Goal: Transaction & Acquisition: Purchase product/service

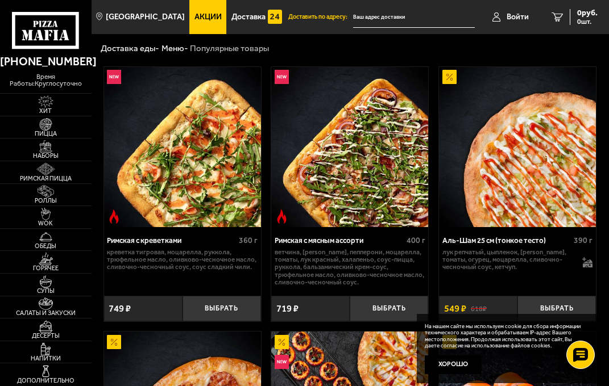
scroll to position [128, 0]
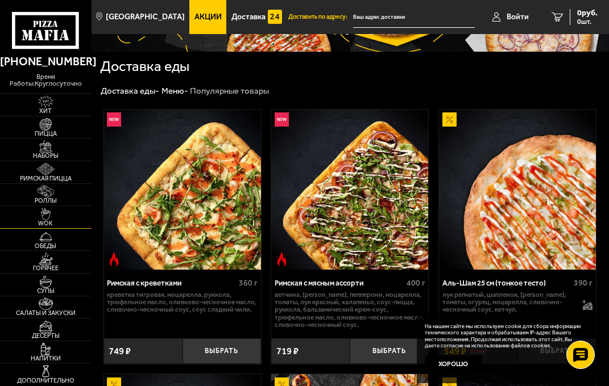
click at [47, 211] on img at bounding box center [46, 214] width 24 height 12
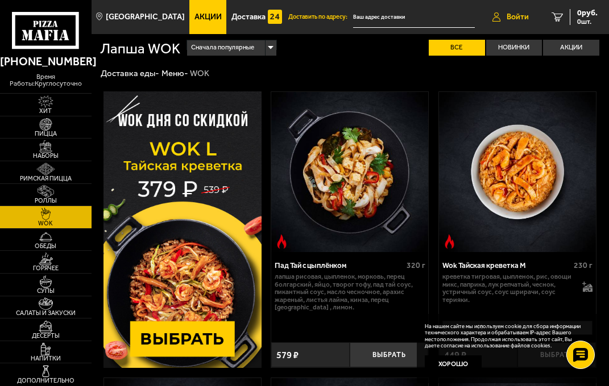
click at [509, 13] on span "Войти" at bounding box center [517, 17] width 22 height 8
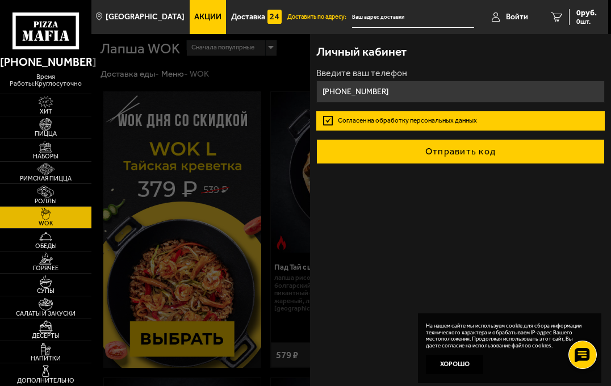
type input "[PHONE_NUMBER]"
click at [412, 147] on button "Отправить код" at bounding box center [460, 151] width 289 height 25
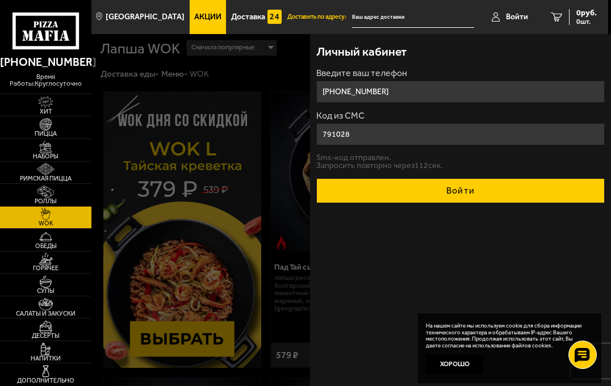
type input "791028"
click at [399, 189] on button "Войти" at bounding box center [460, 190] width 289 height 25
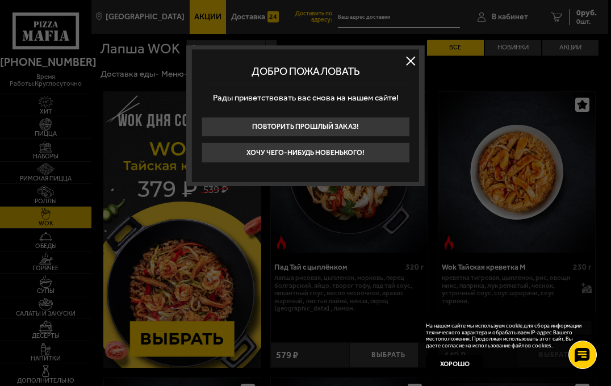
click at [409, 61] on button at bounding box center [410, 60] width 17 height 17
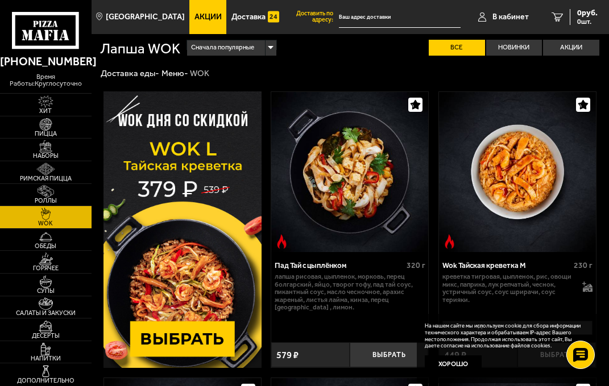
click at [40, 213] on img at bounding box center [46, 214] width 24 height 12
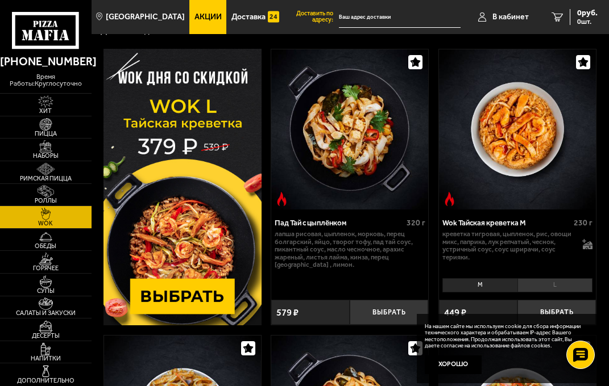
click at [195, 209] on img at bounding box center [182, 187] width 158 height 277
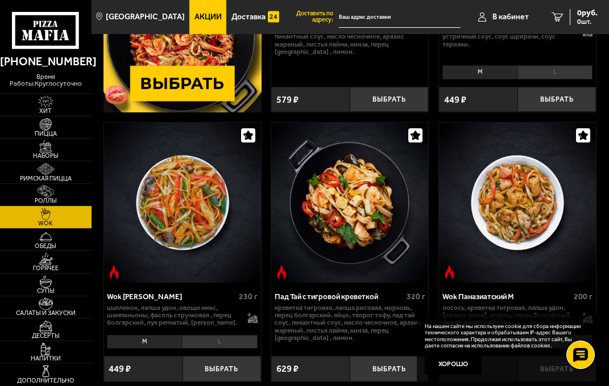
scroll to position [298, 0]
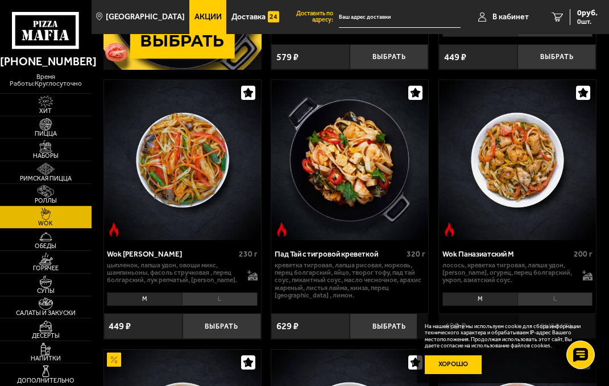
click at [460, 367] on button "Хорошо" at bounding box center [452, 365] width 57 height 19
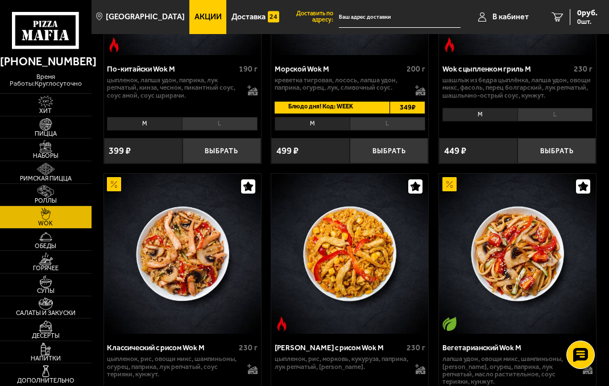
scroll to position [1151, 0]
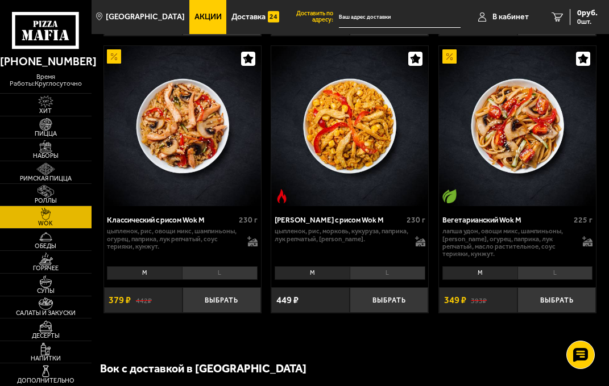
click at [229, 277] on li "L" at bounding box center [220, 273] width 76 height 14
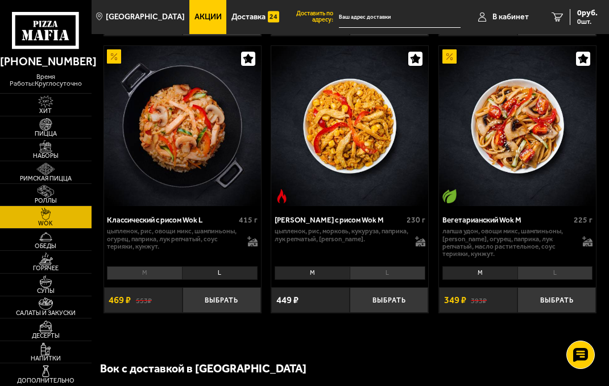
click at [156, 275] on li "M" at bounding box center [144, 273] width 75 height 14
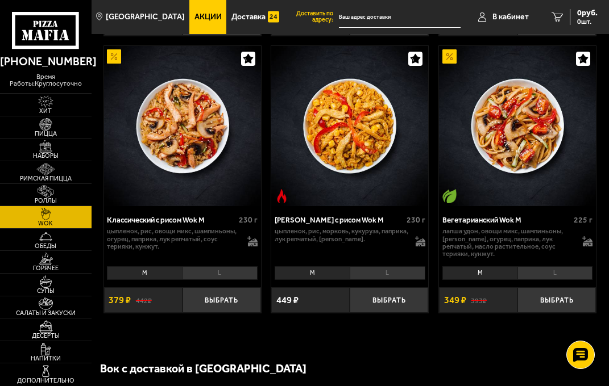
click at [206, 277] on li "L" at bounding box center [220, 273] width 76 height 14
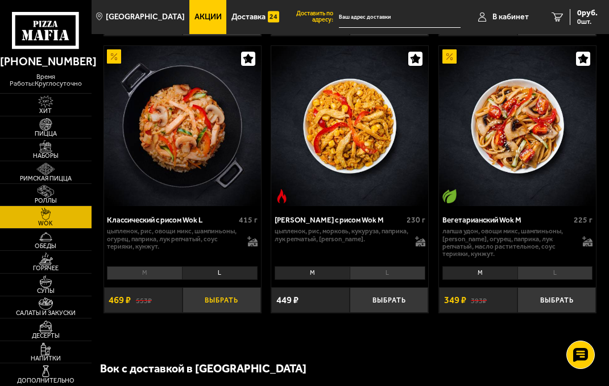
click at [225, 303] on button "Выбрать" at bounding box center [221, 299] width 78 height 25
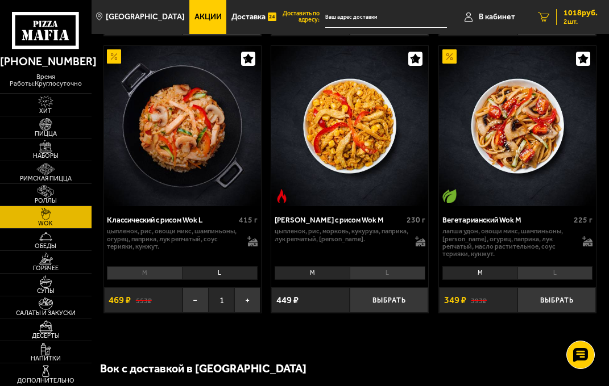
click at [576, 17] on span "1018 руб." at bounding box center [580, 13] width 34 height 8
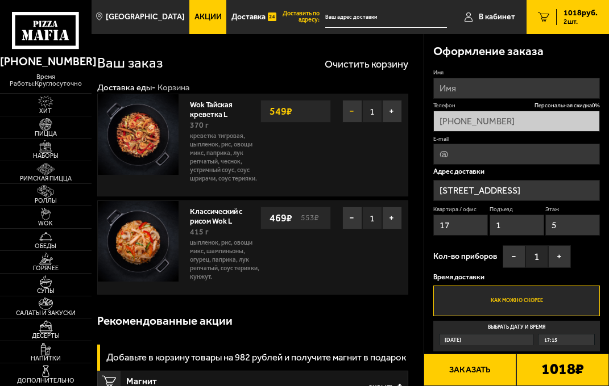
click at [351, 111] on button "−" at bounding box center [352, 111] width 20 height 23
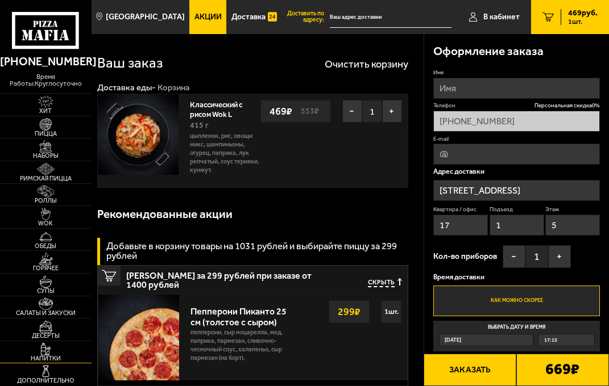
click at [48, 356] on span "Напитки" at bounding box center [45, 359] width 91 height 6
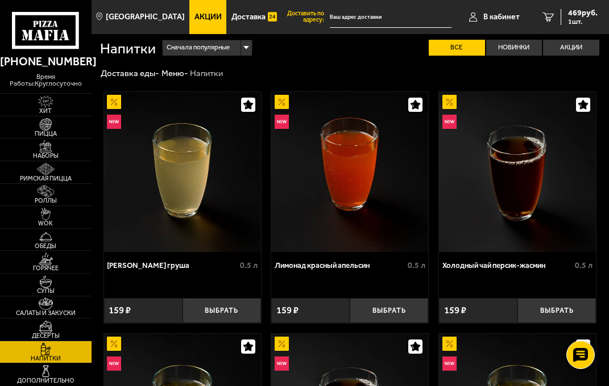
scroll to position [213, 0]
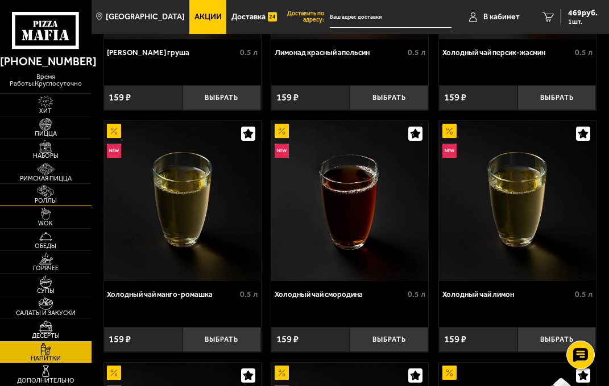
click at [69, 189] on link "Роллы" at bounding box center [45, 195] width 91 height 22
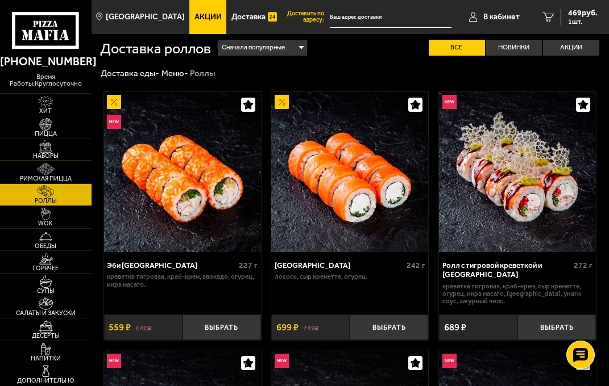
click at [53, 149] on img at bounding box center [46, 146] width 24 height 12
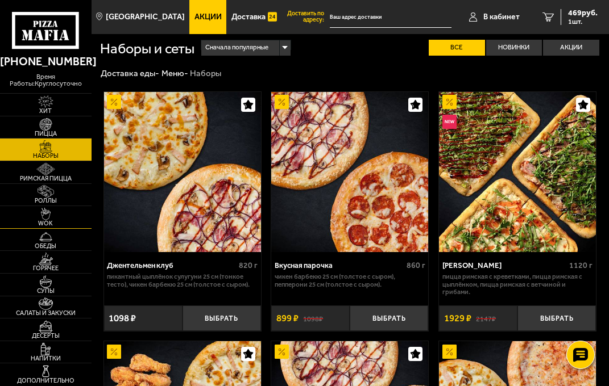
click at [53, 216] on img at bounding box center [46, 214] width 24 height 12
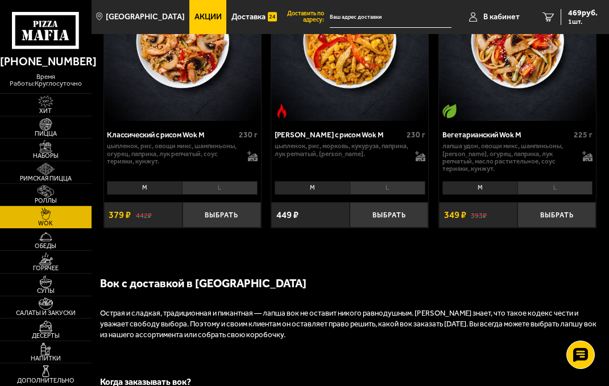
scroll to position [1151, 0]
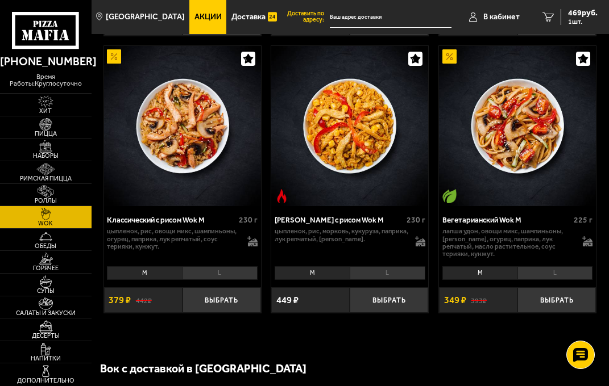
click at [156, 280] on li "M" at bounding box center [144, 273] width 75 height 14
click at [190, 277] on li "L" at bounding box center [220, 273] width 76 height 14
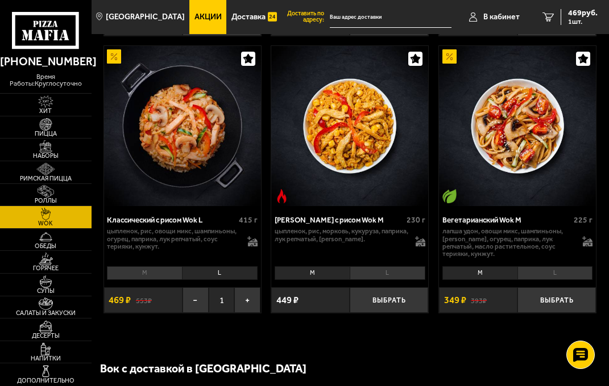
click at [166, 276] on li "M" at bounding box center [144, 273] width 75 height 14
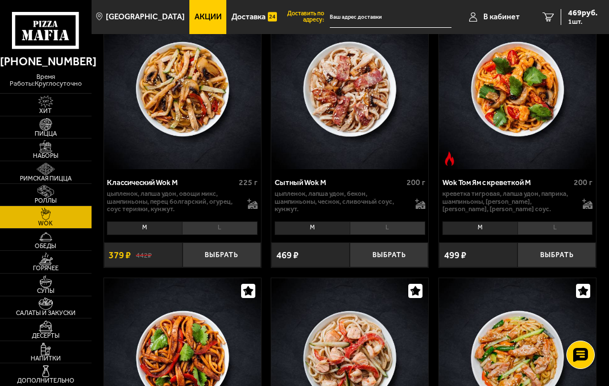
scroll to position [895, 0]
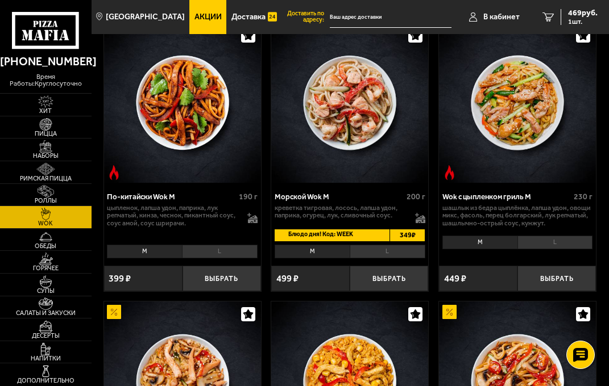
click at [343, 237] on span "Блюдо дня! Код: WEEK" at bounding box center [317, 236] width 87 height 12
copy span "WEEK"
click at [399, 279] on button "Выбрать" at bounding box center [388, 278] width 78 height 25
click at [551, 16] on icon "2" at bounding box center [547, 17] width 11 height 10
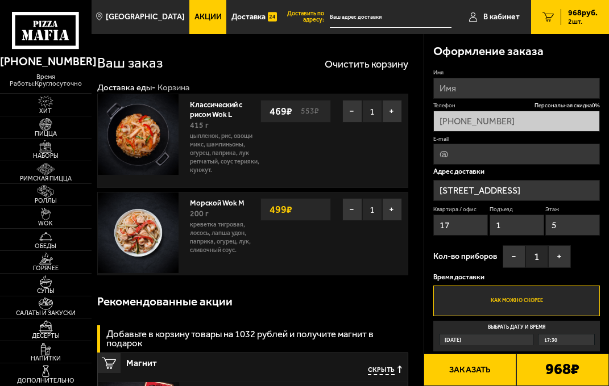
click at [467, 156] on input "E-mail" at bounding box center [516, 154] width 166 height 21
click at [503, 369] on button "Заказать" at bounding box center [469, 370] width 93 height 32
click at [459, 79] on input "Имя" at bounding box center [516, 88] width 166 height 21
type input "[PERSON_NAME]"
type input "и"
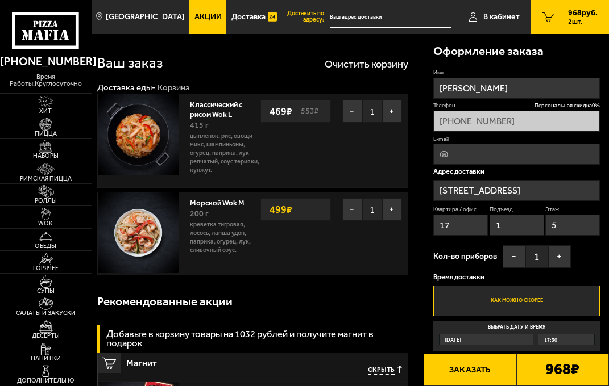
type input "[PERSON_NAME]"
click at [548, 184] on input "[STREET_ADDRESS]" at bounding box center [516, 190] width 166 height 21
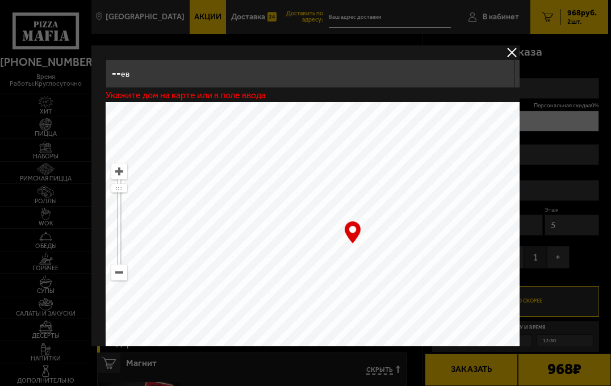
drag, startPoint x: 146, startPoint y: 84, endPoint x: 142, endPoint y: 80, distance: 6.0
click at [142, 80] on input "==ев" at bounding box center [310, 74] width 409 height 28
click at [132, 76] on input "==ев" at bounding box center [310, 74] width 409 height 28
drag, startPoint x: 132, startPoint y: 76, endPoint x: 125, endPoint y: 76, distance: 7.4
click at [132, 76] on input "==ев" at bounding box center [310, 74] width 409 height 28
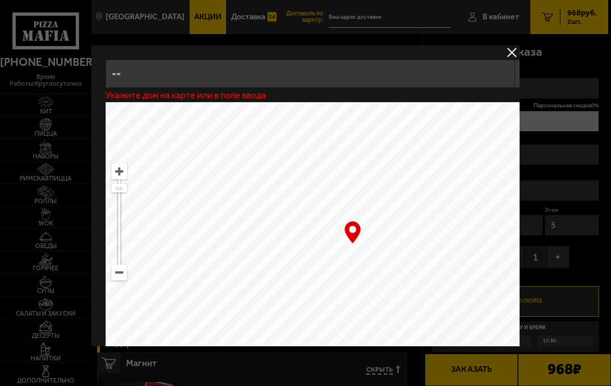
type input "="
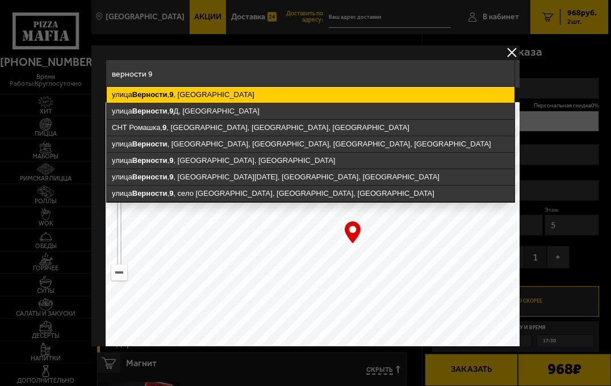
click at [155, 95] on ymaps "Верности" at bounding box center [149, 94] width 35 height 9
type input "[STREET_ADDRESS]"
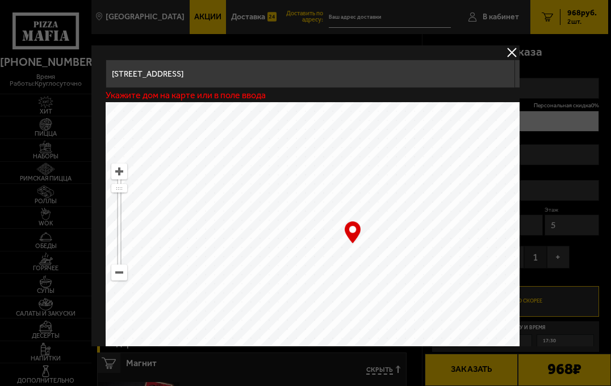
type input "[STREET_ADDRESS]"
click at [512, 51] on button "delivery type" at bounding box center [513, 52] width 14 height 14
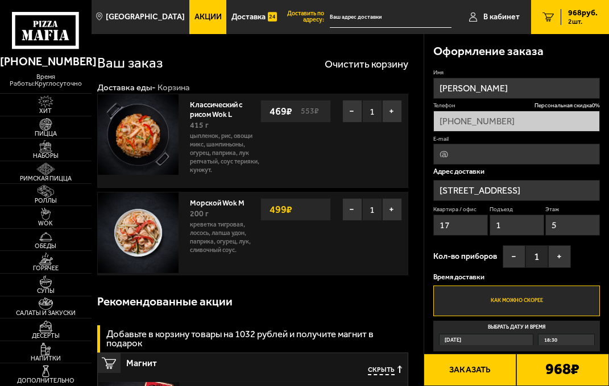
scroll to position [43, 0]
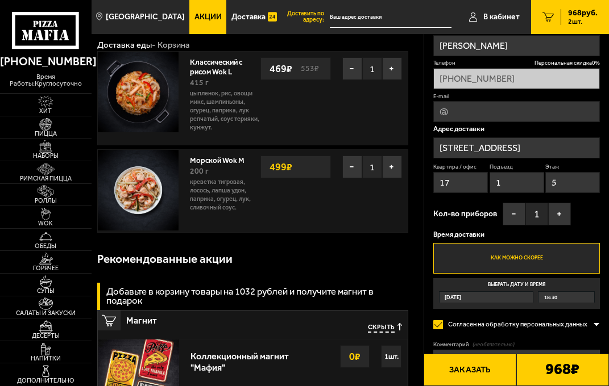
click at [507, 285] on label "Выбрать дату и время [DATE] 18:30" at bounding box center [516, 293] width 166 height 31
click at [0, 0] on input "Выбрать дату и время [DATE] 18:30" at bounding box center [0, 0] width 0 height 0
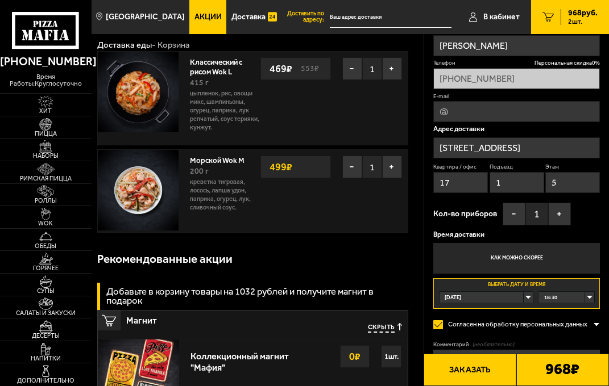
click at [500, 254] on label "Как можно скорее" at bounding box center [516, 258] width 166 height 31
click at [0, 0] on input "Как можно скорее" at bounding box center [0, 0] width 0 height 0
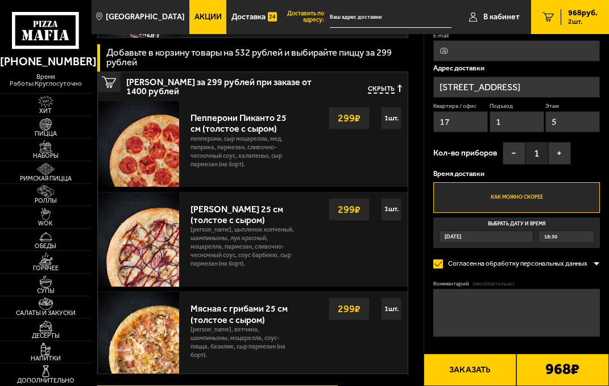
scroll to position [511, 0]
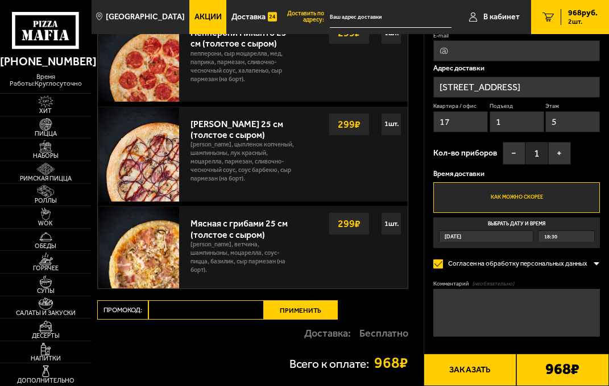
click at [209, 309] on input "Промокод:" at bounding box center [205, 310] width 115 height 19
paste input "WEEK"
type input "WEEK"
click at [287, 306] on button "Применить" at bounding box center [301, 310] width 74 height 19
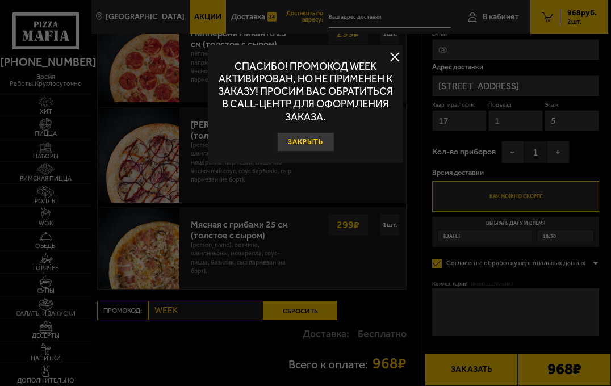
click at [317, 144] on button "Закрыть" at bounding box center [305, 141] width 57 height 19
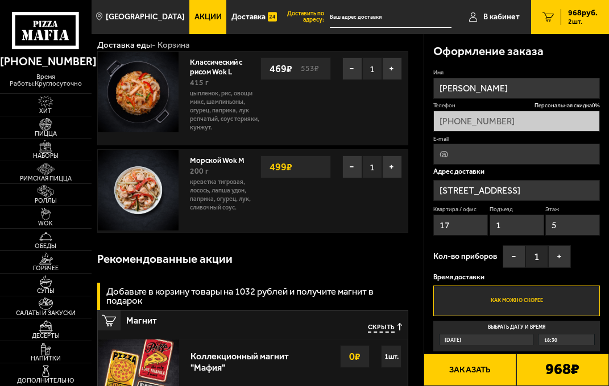
scroll to position [0, 0]
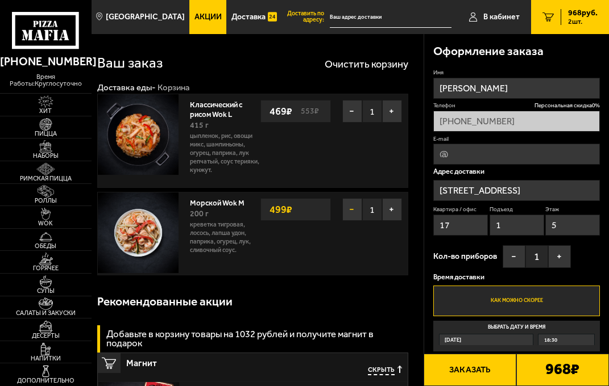
click at [352, 210] on button "−" at bounding box center [352, 209] width 20 height 23
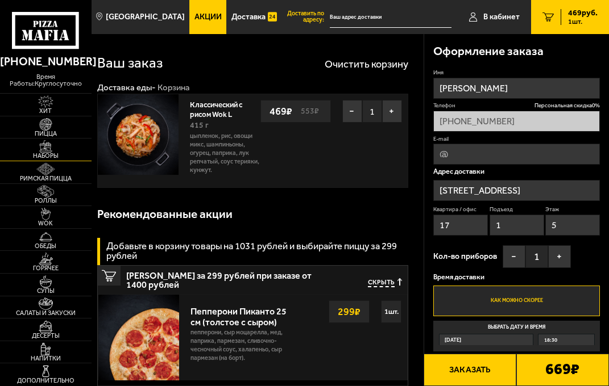
click at [60, 152] on link "Наборы" at bounding box center [45, 150] width 91 height 22
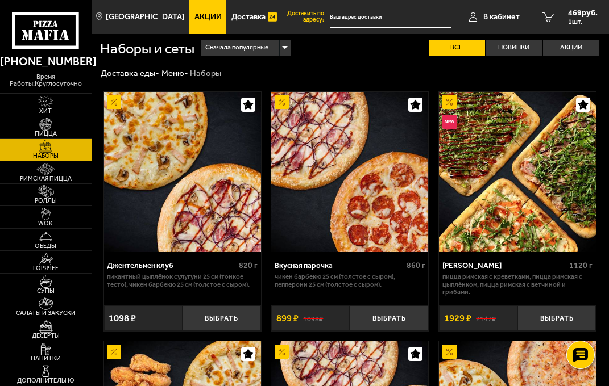
click at [65, 110] on span "Хит" at bounding box center [45, 111] width 91 height 6
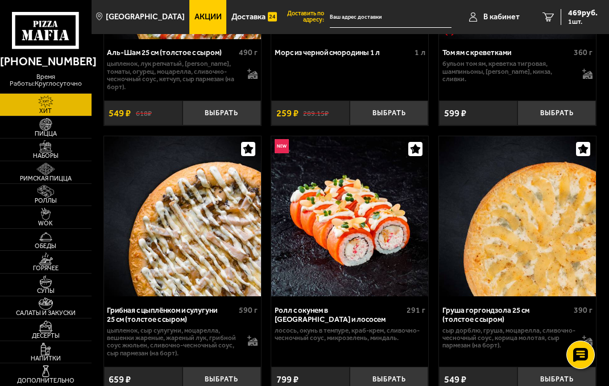
scroll to position [298, 0]
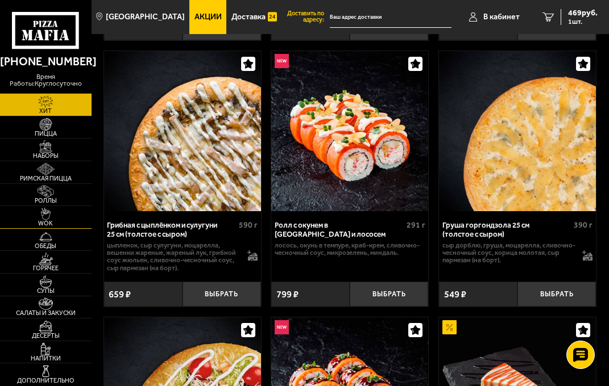
click at [57, 212] on img at bounding box center [46, 214] width 24 height 12
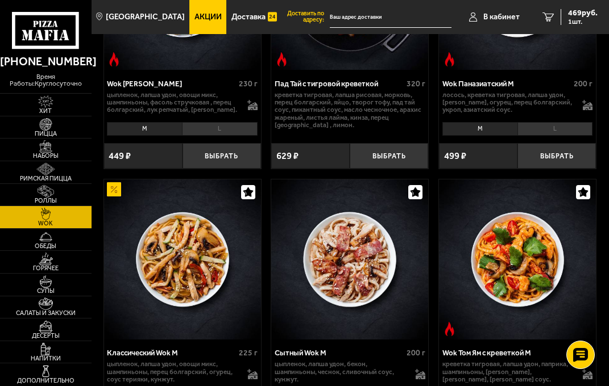
scroll to position [554, 0]
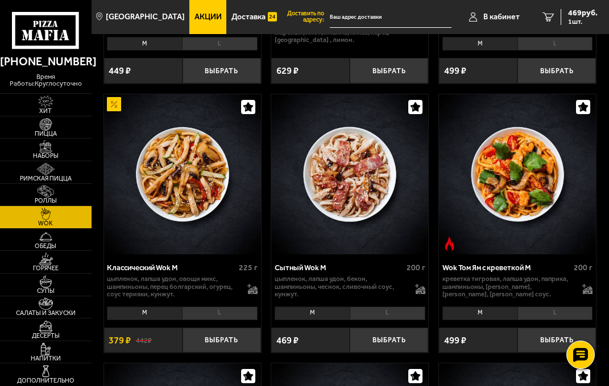
click at [217, 314] on li "L" at bounding box center [220, 314] width 76 height 14
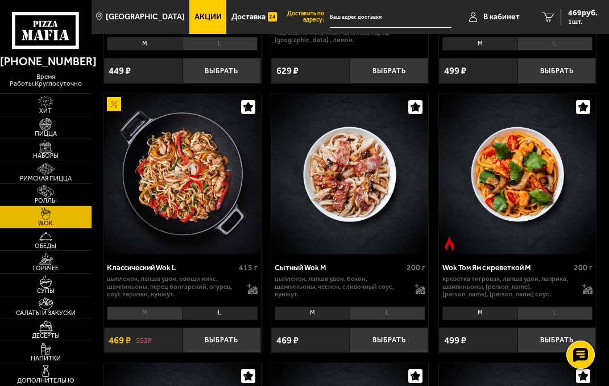
click at [163, 315] on li "M" at bounding box center [144, 314] width 75 height 14
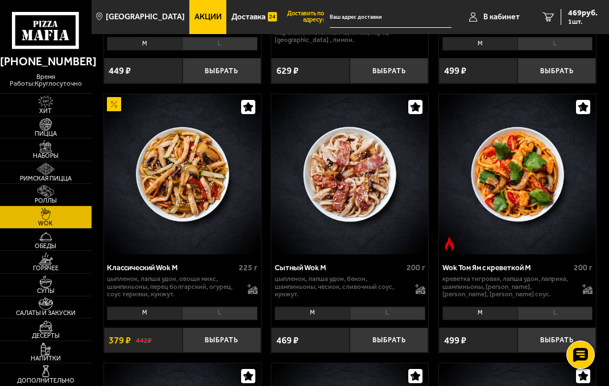
click at [203, 312] on li "L" at bounding box center [220, 314] width 76 height 14
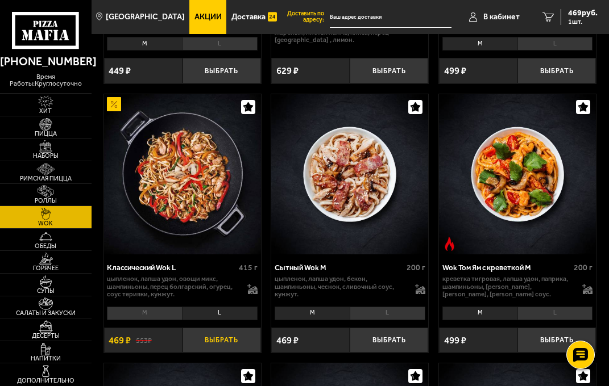
click at [212, 339] on button "Выбрать" at bounding box center [221, 340] width 78 height 25
click at [573, 15] on span "938 руб." at bounding box center [583, 13] width 30 height 8
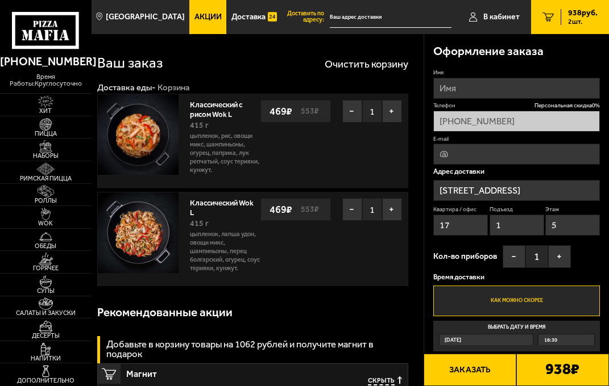
click at [480, 184] on input "[STREET_ADDRESS]" at bounding box center [516, 190] width 166 height 21
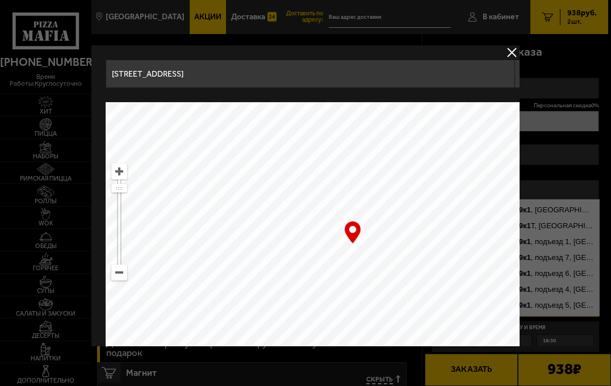
drag, startPoint x: 214, startPoint y: 76, endPoint x: 40, endPoint y: 82, distance: 174.0
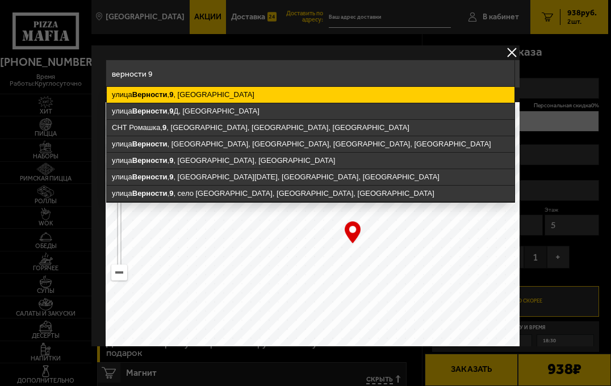
click at [164, 89] on ymaps "[STREET_ADDRESS]" at bounding box center [311, 95] width 408 height 16
type input "[STREET_ADDRESS]"
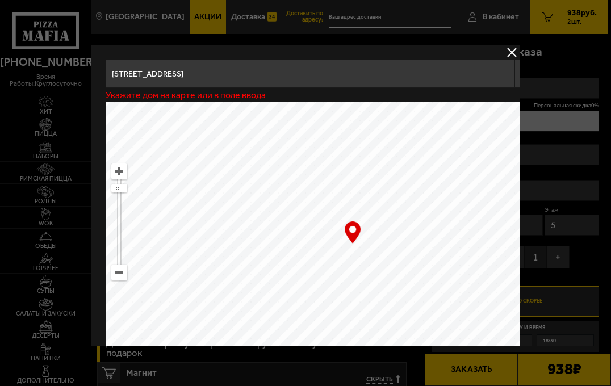
type input "[STREET_ADDRESS]"
click at [573, 228] on div at bounding box center [305, 193] width 611 height 386
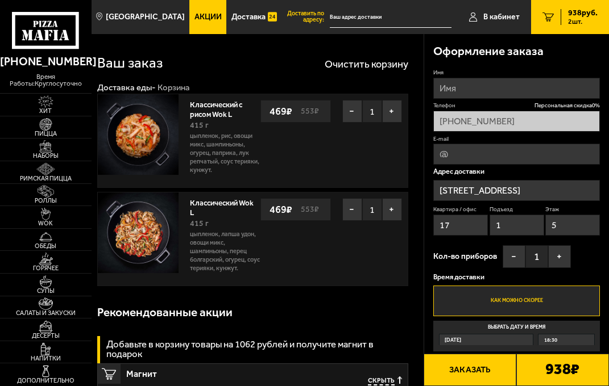
click at [464, 224] on input "17" at bounding box center [460, 225] width 55 height 21
type input "0"
drag, startPoint x: 502, startPoint y: 223, endPoint x: 478, endPoint y: 228, distance: 24.3
click at [475, 228] on div "Квартира / офис 0 Подъезд 1 Этаж 5" at bounding box center [516, 222] width 166 height 33
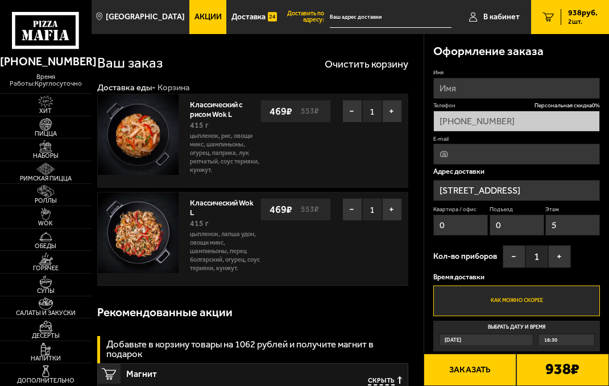
type input "0"
drag, startPoint x: 561, startPoint y: 223, endPoint x: 528, endPoint y: 228, distance: 33.3
click at [530, 227] on div "Квартира / офис 0 Подъезд 0 Этаж 5" at bounding box center [516, 222] width 166 height 33
type input "0"
click at [470, 92] on input "Имя" at bounding box center [516, 88] width 166 height 21
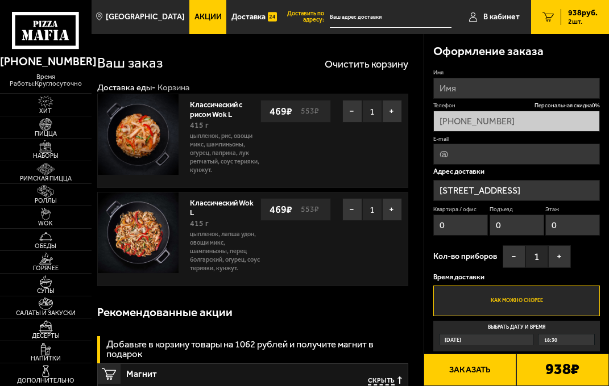
click button "Выбрать способ оплаты" at bounding box center [0, 0] width 0 height 0
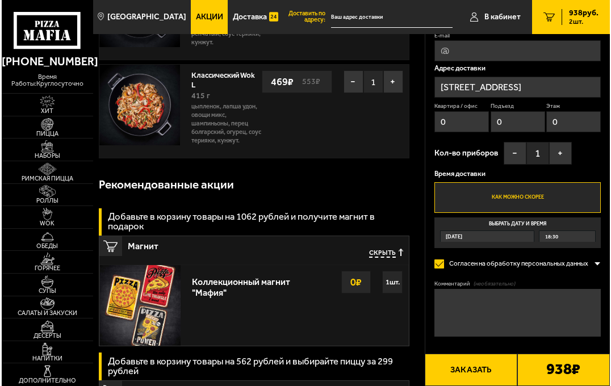
scroll to position [170, 0]
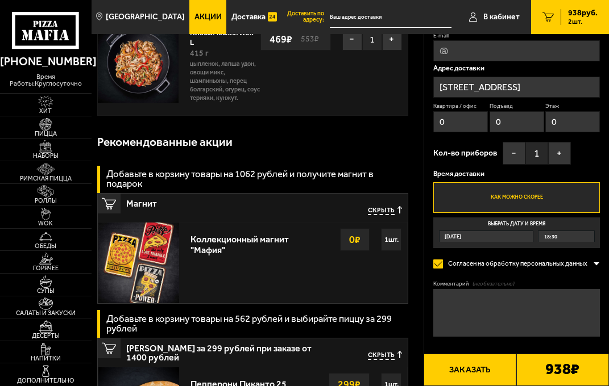
type input "[PERSON_NAME]"
click at [482, 284] on span "(необязательно)" at bounding box center [493, 284] width 42 height 8
click at [482, 289] on textarea "Комментарий (необязательно)" at bounding box center [516, 313] width 166 height 48
click at [485, 298] on textarea "Комментарий (необязательно)" at bounding box center [516, 313] width 166 height 48
type textarea "позвоните за 5 минут я вас выйду встречу"
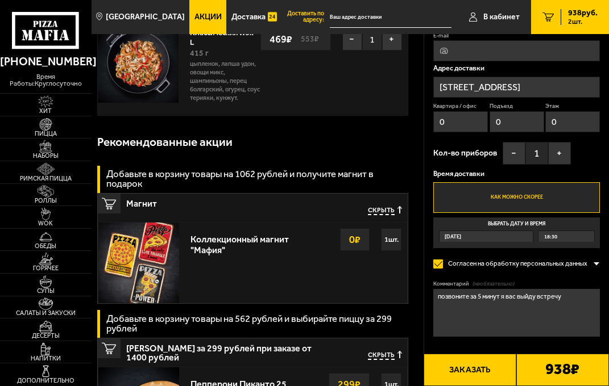
click at [471, 365] on button "Заказать" at bounding box center [469, 370] width 93 height 32
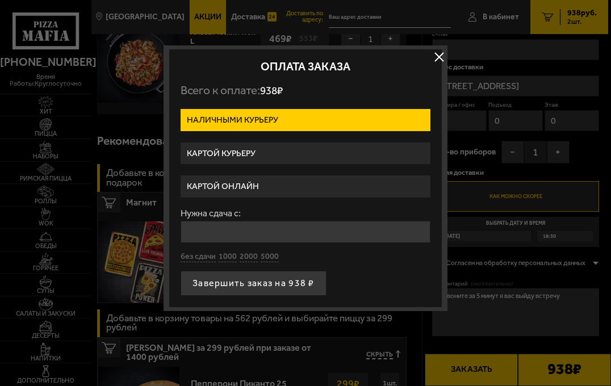
click at [220, 149] on label "Картой курьеру" at bounding box center [306, 154] width 250 height 22
click at [0, 0] on input "Картой курьеру" at bounding box center [0, 0] width 0 height 0
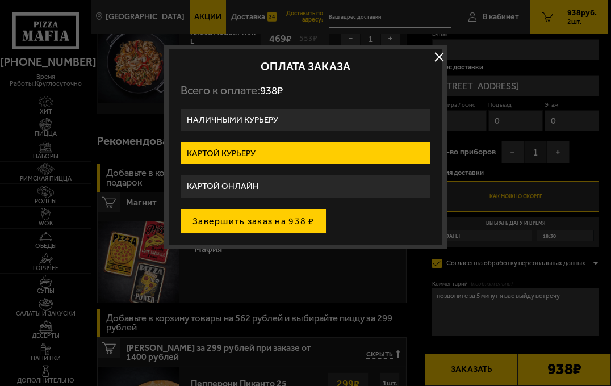
click at [225, 219] on button "Завершить заказ на 938 ₽" at bounding box center [254, 221] width 146 height 25
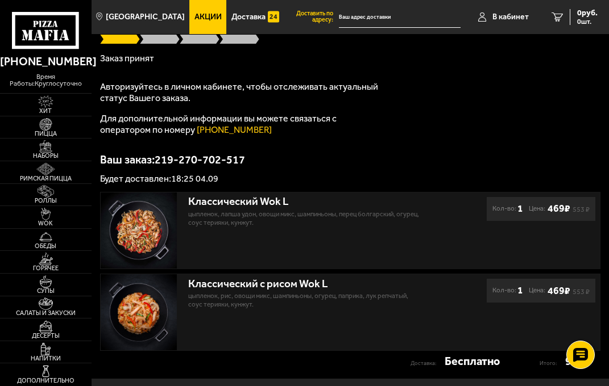
scroll to position [152, 0]
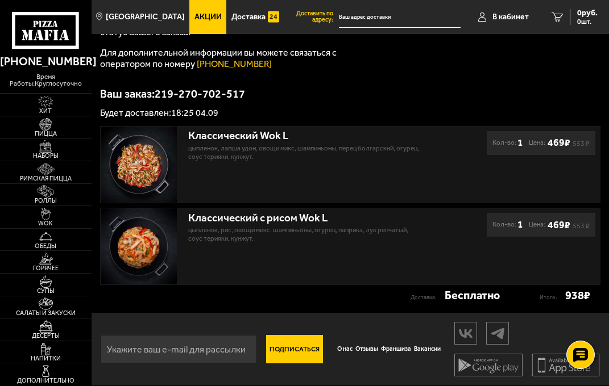
click at [331, 96] on p "Ваш заказ: 219-270-702-517" at bounding box center [350, 93] width 500 height 11
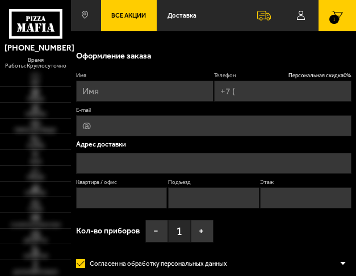
type input "[PHONE_NUMBER]"
type input "[STREET_ADDRESS]"
type input "17"
type input "1"
type input "5"
